Goal: Check status: Check status

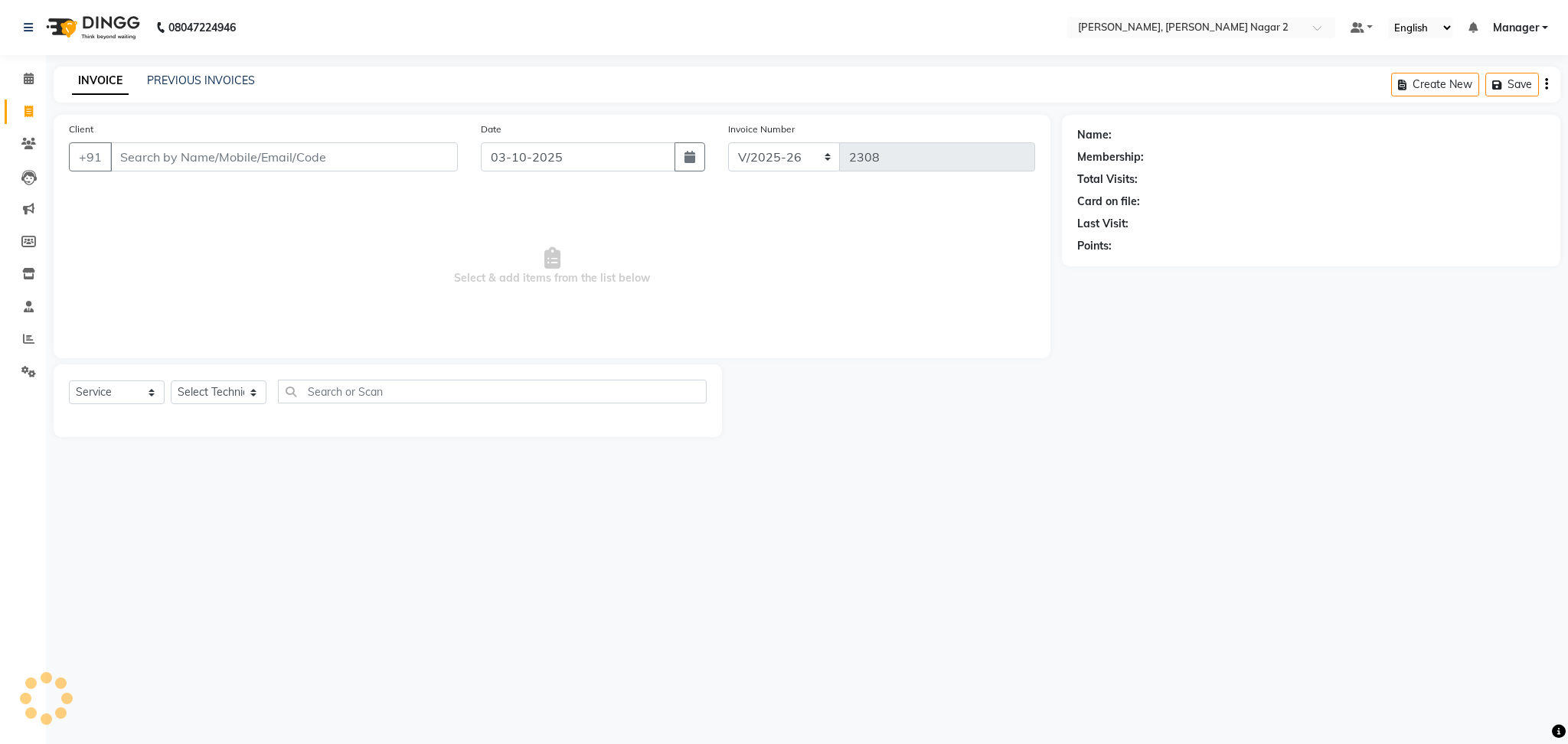
select select "4241"
select select "service"
click at [192, 73] on link "PREVIOUS INVOICES" at bounding box center [200, 80] width 108 height 14
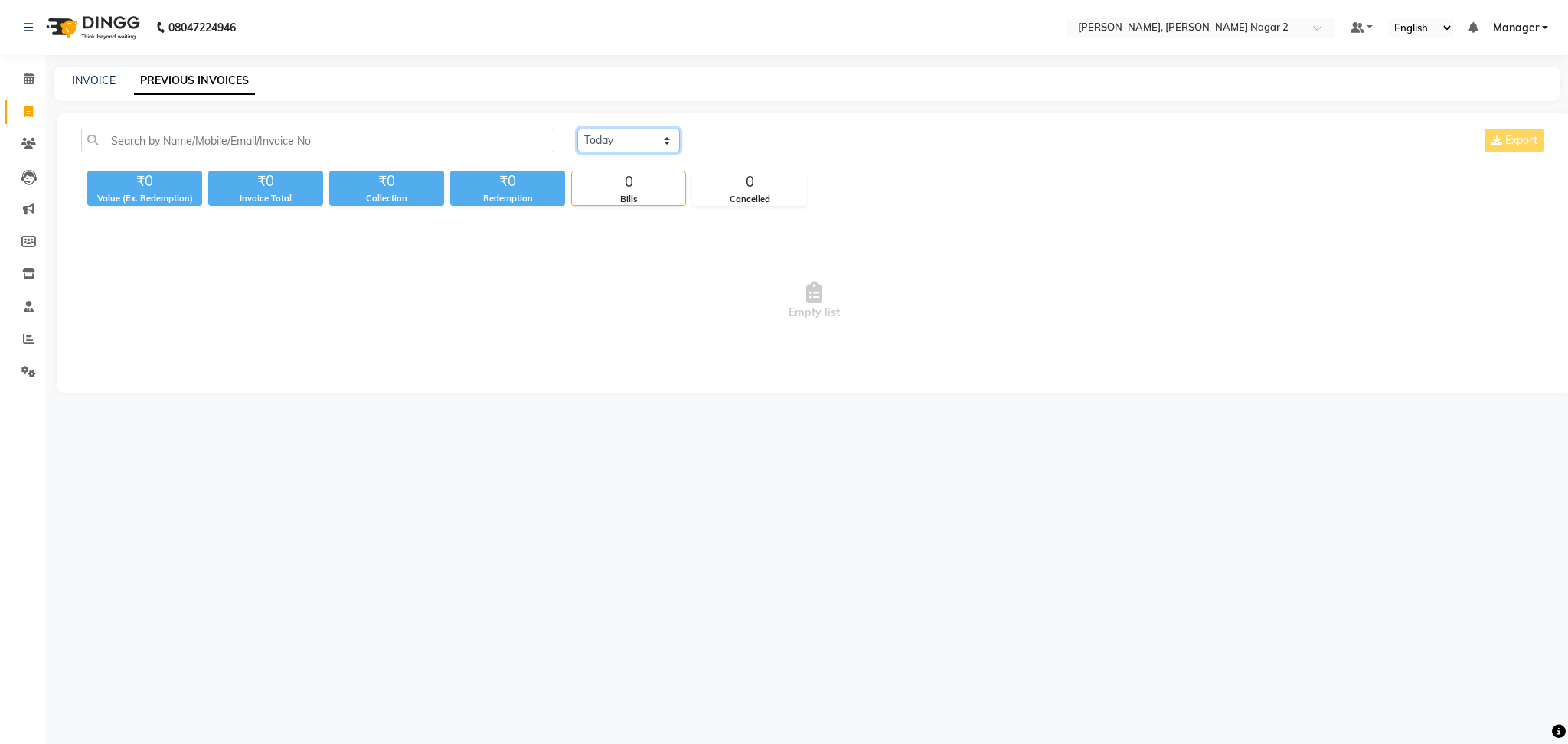
click at [611, 142] on select "[DATE] [DATE] Custom Range" at bounding box center [628, 140] width 102 height 24
select select "[DATE]"
click at [577, 129] on select "[DATE] [DATE] Custom Range" at bounding box center [628, 140] width 102 height 24
